Goal: Task Accomplishment & Management: Manage account settings

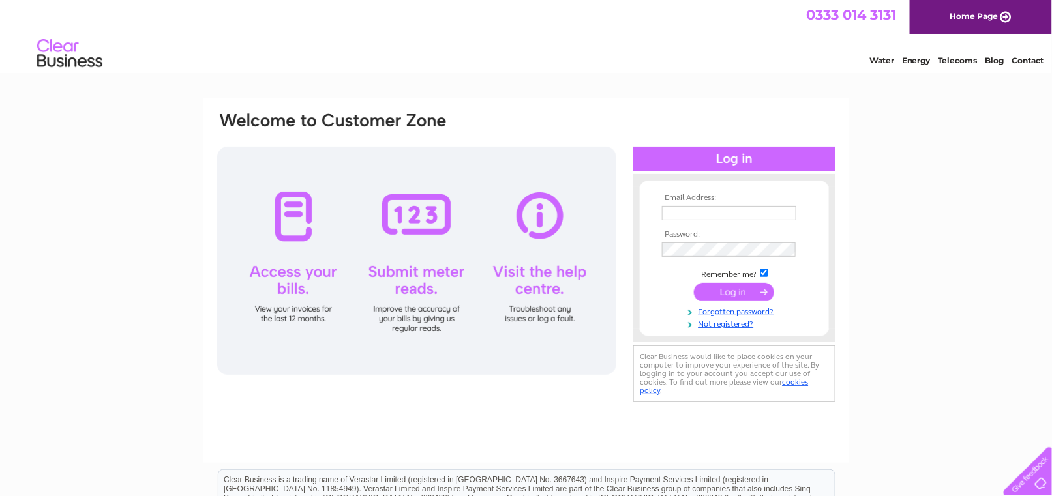
click at [710, 212] on input "text" at bounding box center [729, 213] width 134 height 14
type input "ianarmstrongltd@supanet.com"
click at [747, 294] on input "submit" at bounding box center [734, 292] width 80 height 18
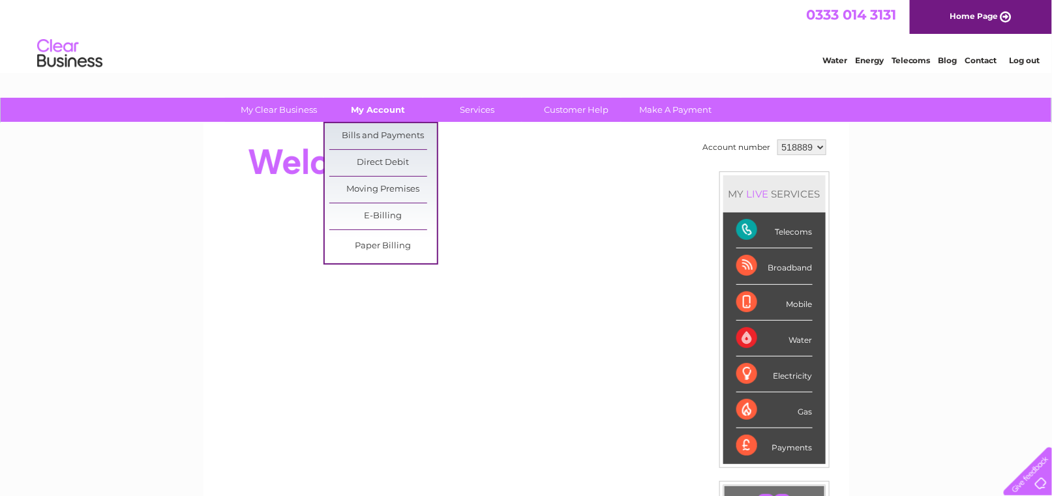
click at [374, 102] on link "My Account" at bounding box center [378, 110] width 108 height 24
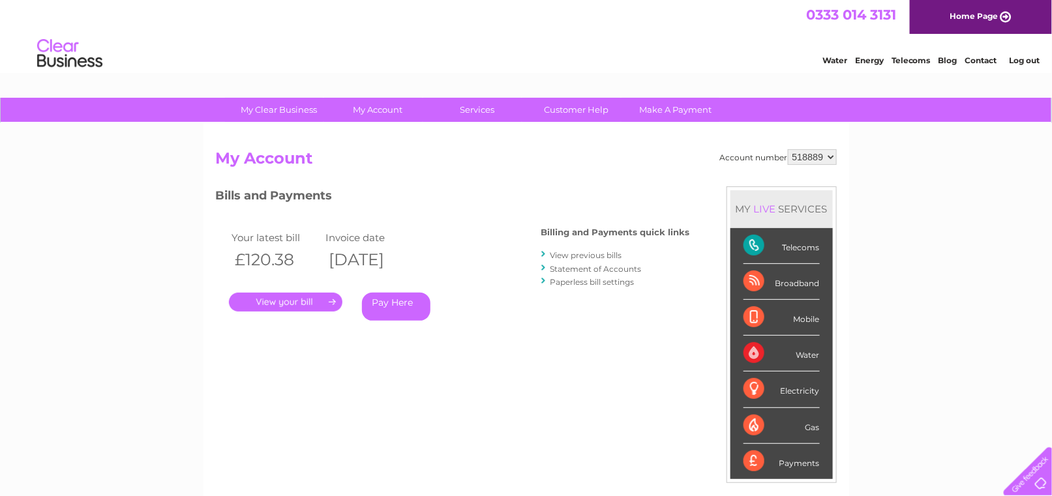
click at [298, 301] on link "." at bounding box center [285, 302] width 113 height 19
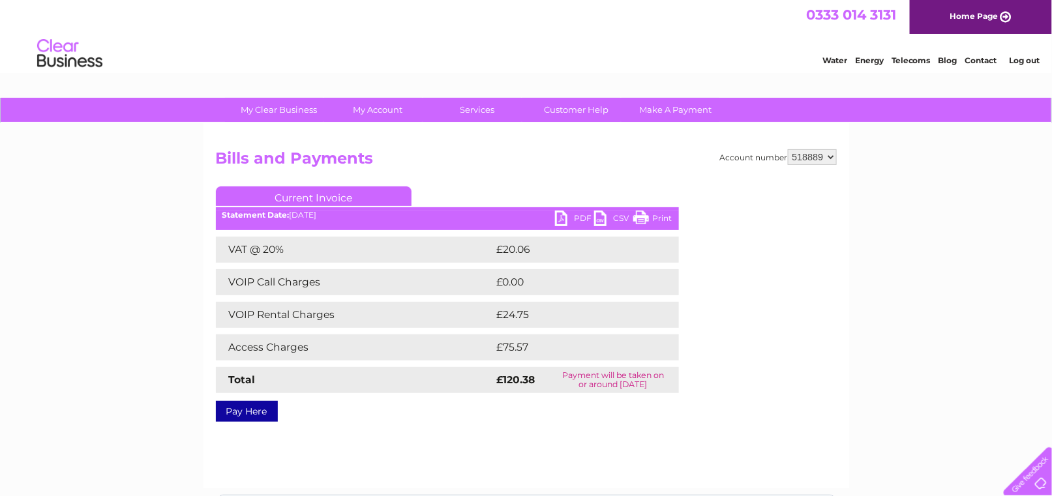
click at [561, 216] on link "PDF" at bounding box center [574, 220] width 39 height 19
